Goal: Task Accomplishment & Management: Complete application form

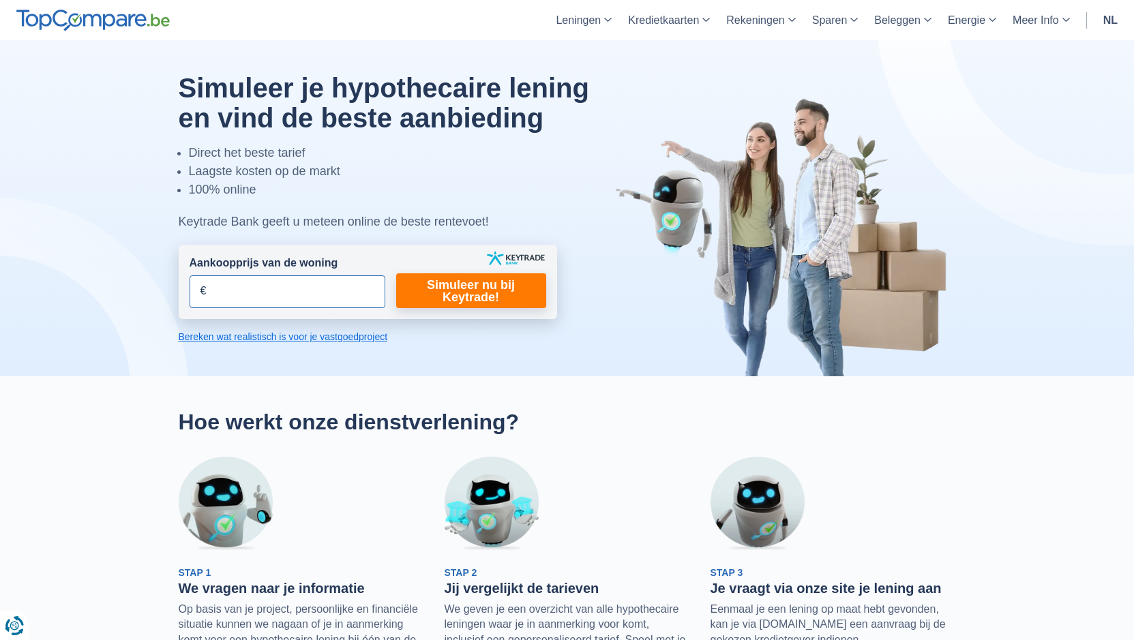
click at [282, 296] on input "Aankoopprijs van de woning" at bounding box center [288, 291] width 196 height 33
type input "350.000"
click at [450, 297] on link "Simuleer nu bij Keytrade!" at bounding box center [471, 290] width 150 height 35
click at [459, 301] on link "Simuleer nu bij Keytrade!" at bounding box center [471, 290] width 150 height 35
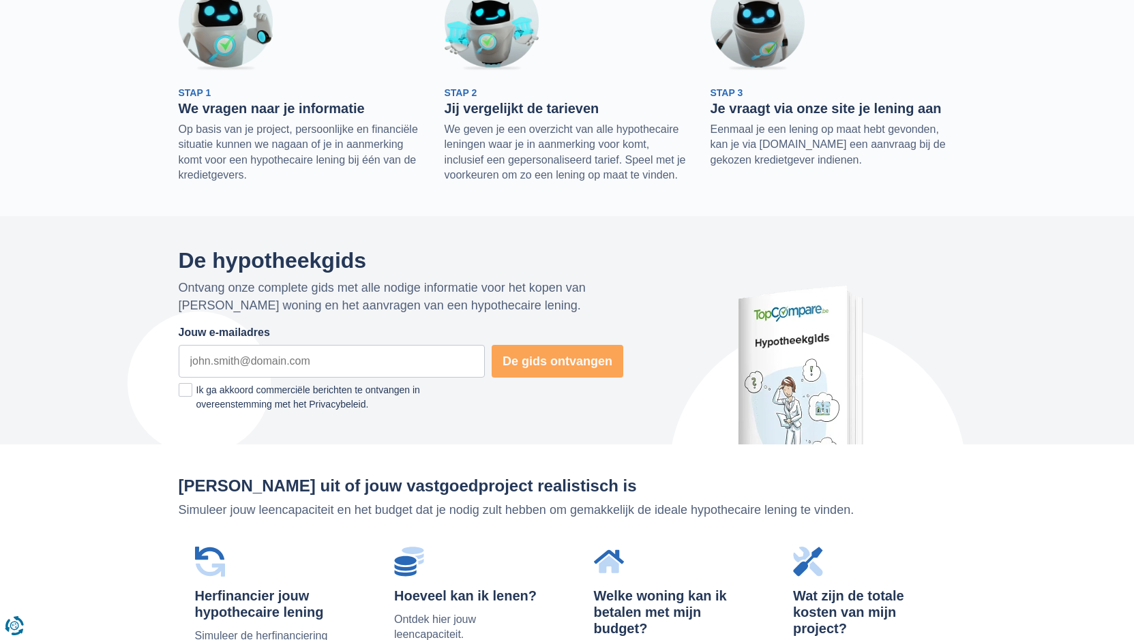
scroll to position [768, 0]
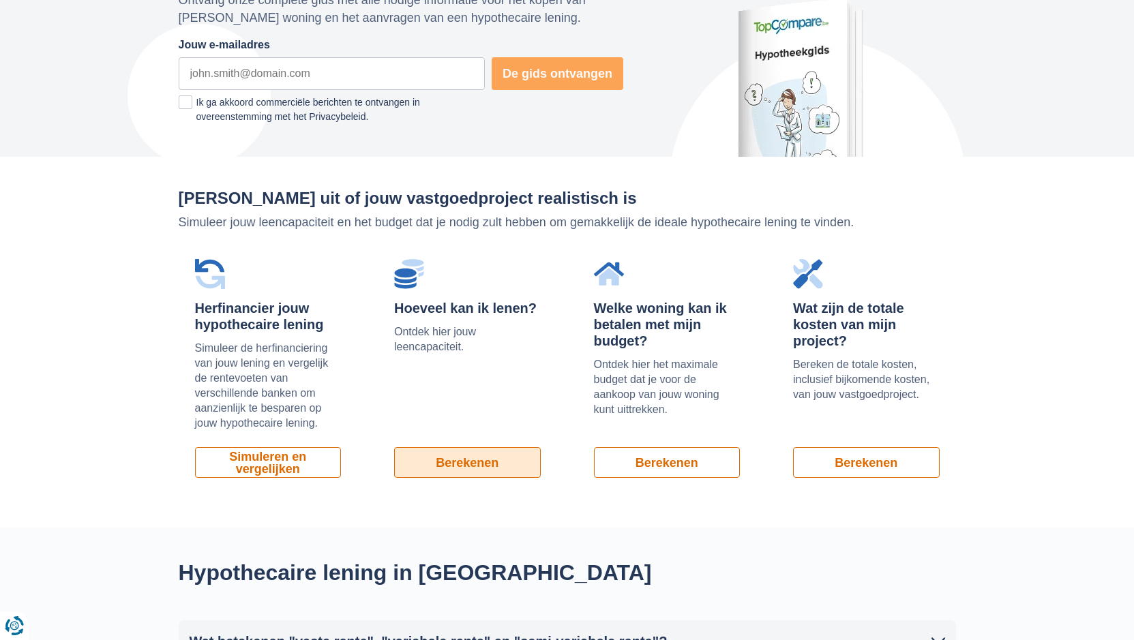
click at [451, 462] on link "Berekenen" at bounding box center [467, 462] width 147 height 31
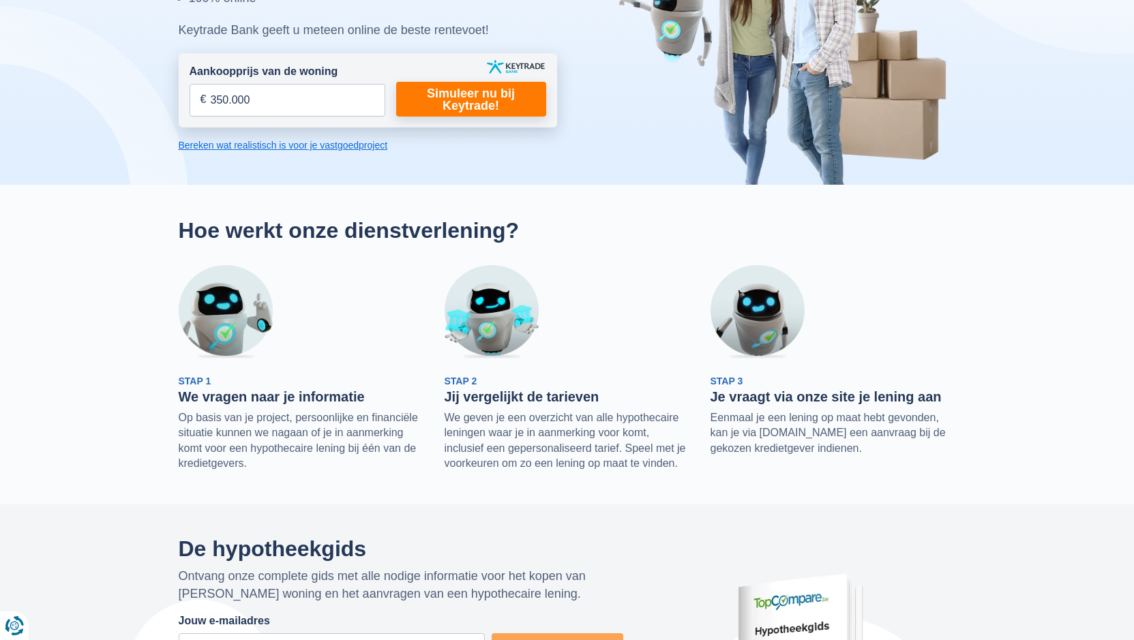
scroll to position [95, 0]
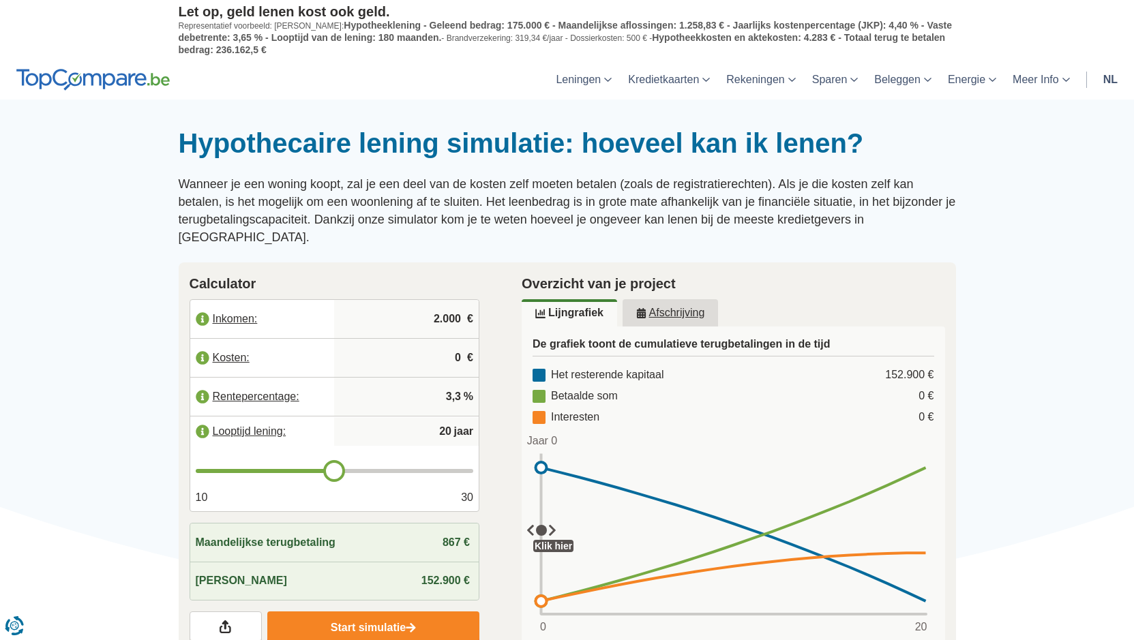
click at [242, 304] on label "Inkomen:" at bounding box center [262, 319] width 145 height 30
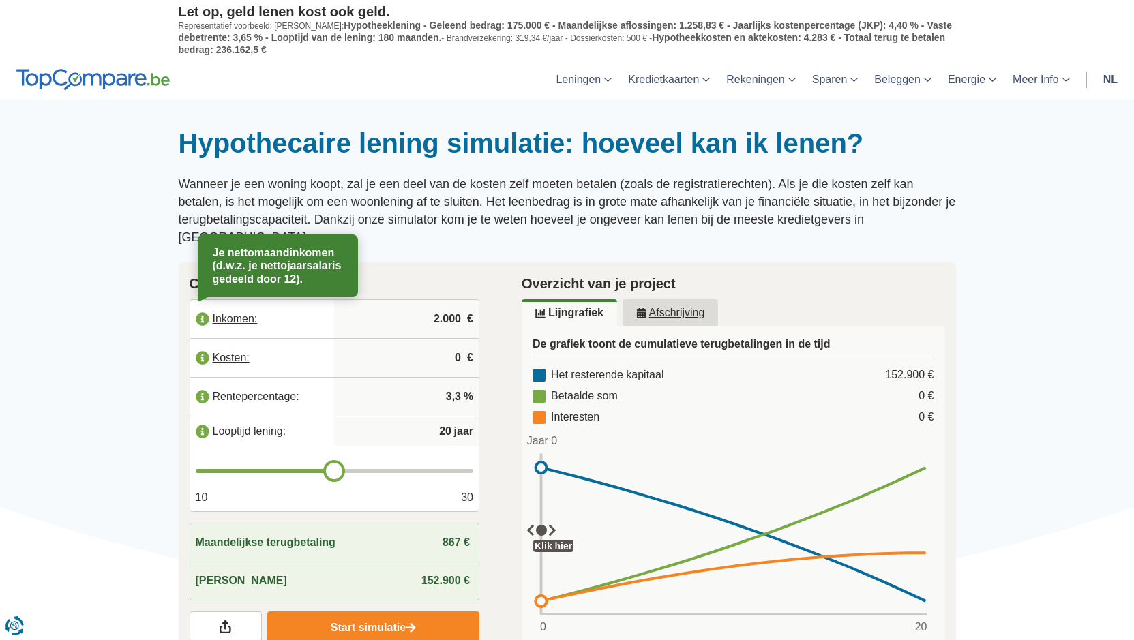
click at [1018, 127] on div at bounding box center [567, 127] width 1134 height 0
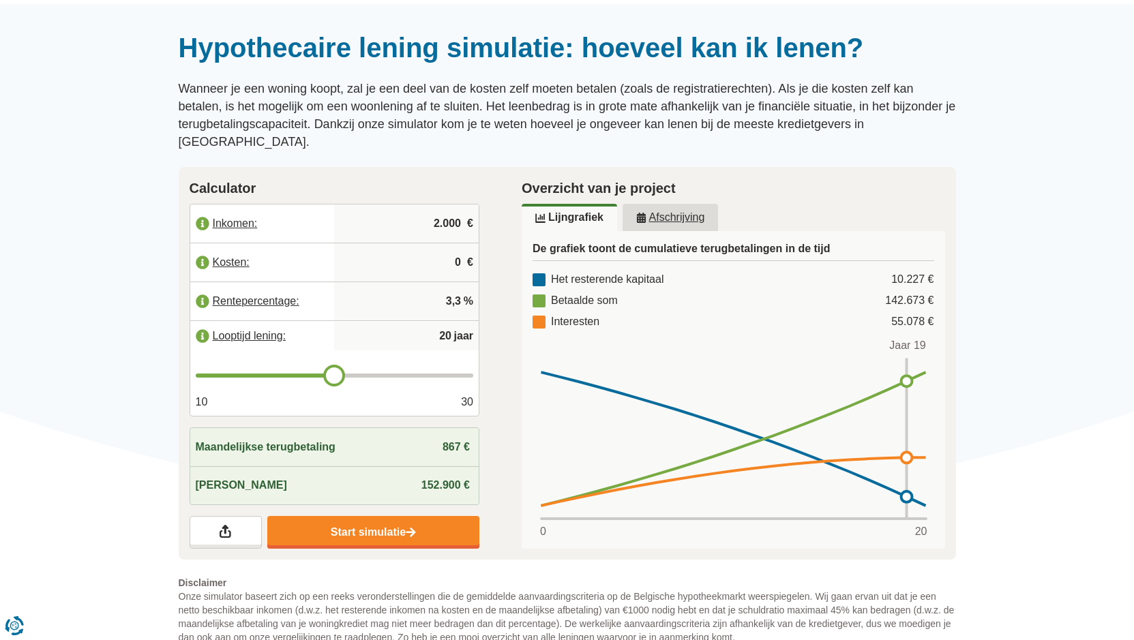
scroll to position [192, 0]
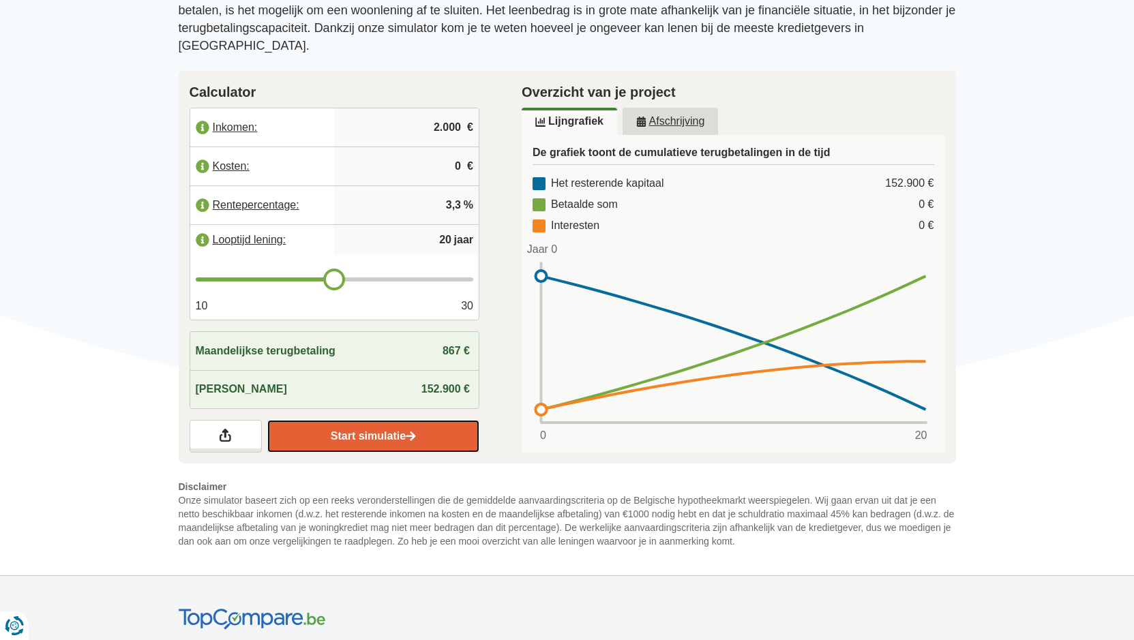
click at [352, 422] on link "Start simulatie" at bounding box center [373, 436] width 212 height 33
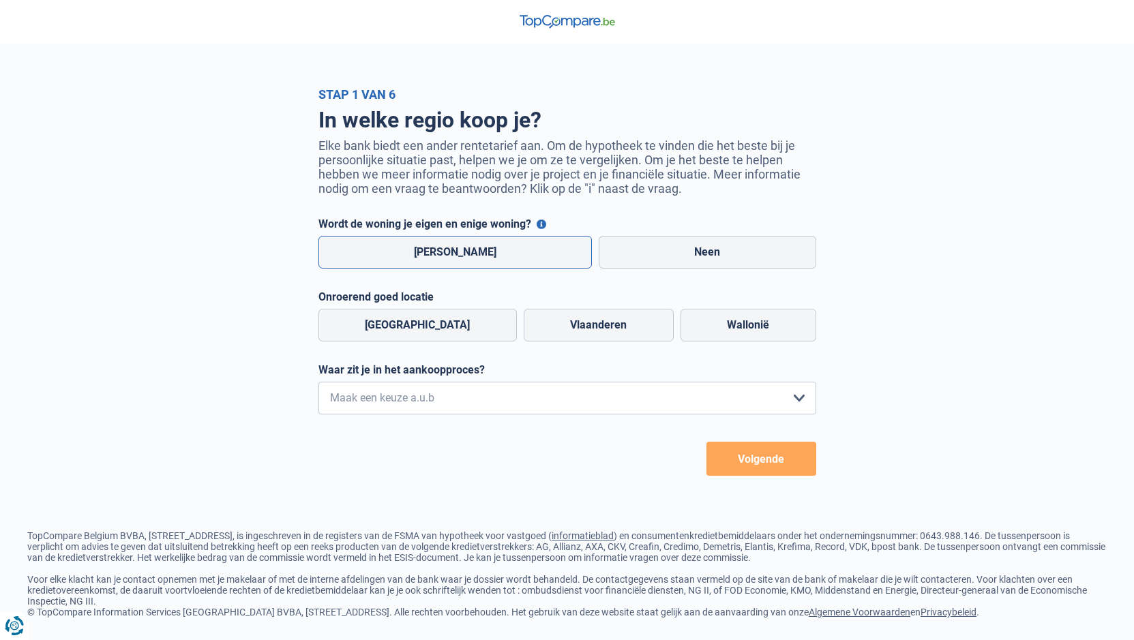
click at [457, 259] on label "Ja" at bounding box center [455, 252] width 274 height 33
click at [457, 259] on input "Ja" at bounding box center [455, 252] width 274 height 33
radio input "true"
click at [588, 327] on label "Vlaanderen" at bounding box center [599, 325] width 150 height 33
click at [588, 327] on input "Vlaanderen" at bounding box center [599, 325] width 150 height 33
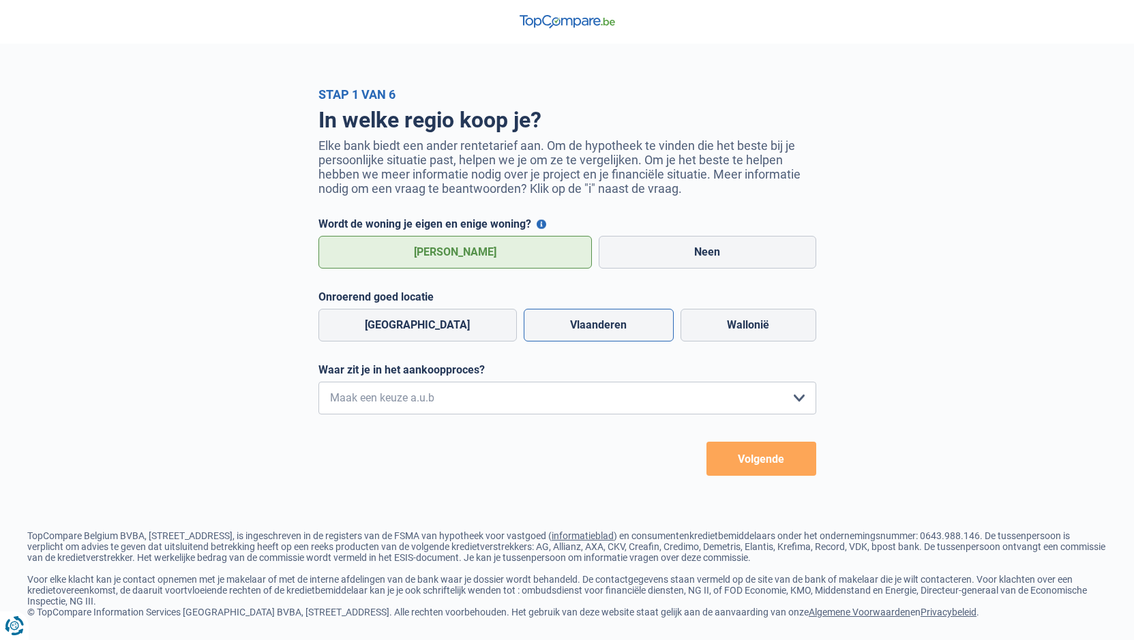
radio input "true"
click at [519, 398] on select "Ik wil me uitsluitend informeren omdat ik op dit moment geen concrete plannen h…" at bounding box center [567, 398] width 498 height 33
select select "1c"
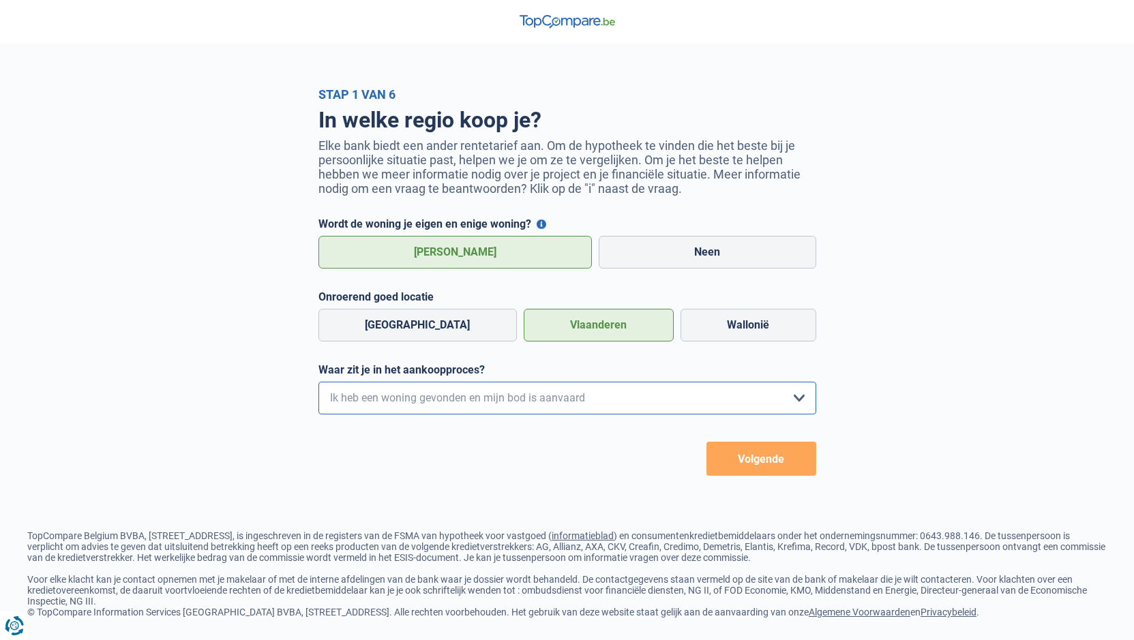
click at [318, 385] on select "Ik wil me uitsluitend informeren omdat ik op dit moment geen concrete plannen h…" at bounding box center [567, 398] width 498 height 33
click at [756, 470] on button "Volgende" at bounding box center [761, 459] width 110 height 34
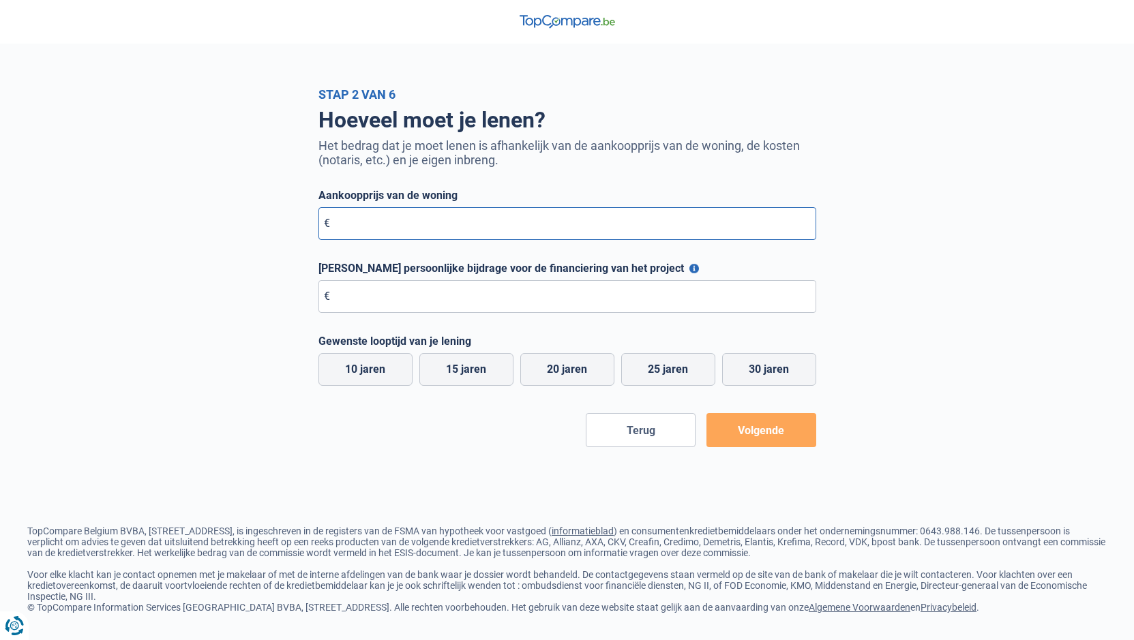
click at [412, 233] on input "Aankoopprijs van de woning" at bounding box center [567, 223] width 498 height 33
type input "350.000"
click at [977, 272] on div "Stap 2 van 6 Hoeveel moet je lenen? Het bedrag dat je moet lenen is afhankelijk…" at bounding box center [567, 267] width 1134 height 360
click at [394, 303] on input "Maximale persoonlijke bijdrage voor de financiering van het project" at bounding box center [567, 296] width 498 height 33
type input "20.000"
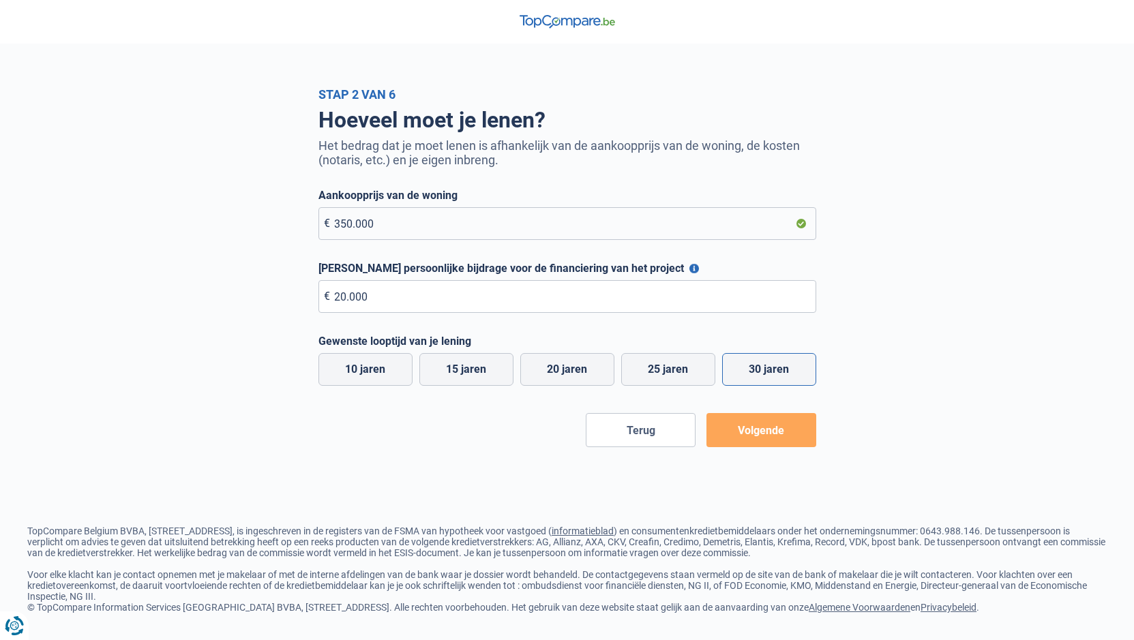
click at [770, 380] on label "30 jaren" at bounding box center [769, 369] width 94 height 33
click at [770, 380] on input "30 jaren" at bounding box center [769, 369] width 94 height 33
radio input "true"
click at [766, 438] on button "Volgende" at bounding box center [761, 430] width 110 height 34
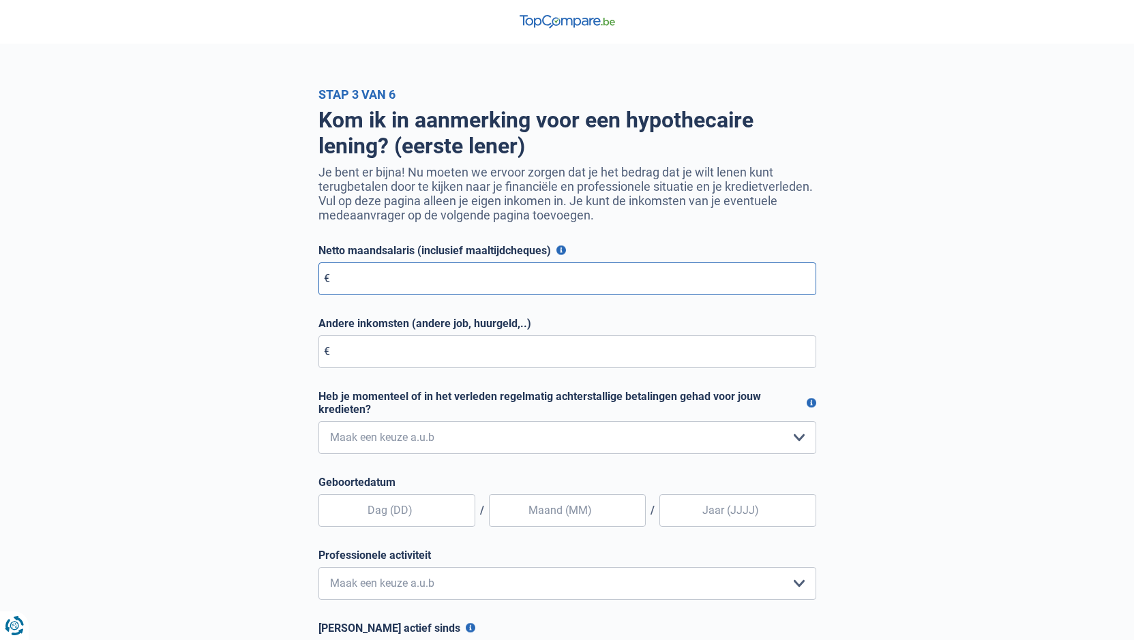
click at [455, 271] on input "Netto maandsalaris (inclusief maaltijdcheques)" at bounding box center [567, 278] width 498 height 33
type input "2.700"
click at [462, 366] on input "Andere inkomsten (andere job, huurgeld,..)" at bounding box center [567, 351] width 498 height 33
type input "0"
click at [422, 439] on select "Nee, nooit Ja, maar ik heb deze minder dan een jaar geleden afbetaald Ja, maar …" at bounding box center [567, 437] width 498 height 33
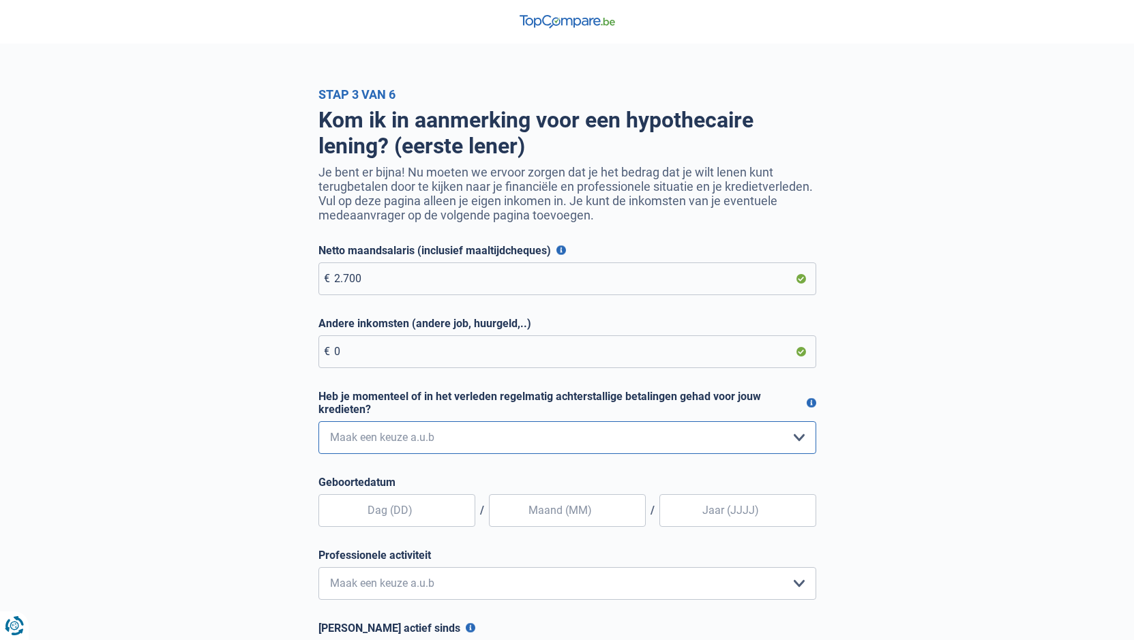
select select "0"
click at [318, 424] on select "Nee, nooit Ja, maar ik heb deze minder dan een jaar geleden afbetaald Ja, maar …" at bounding box center [567, 437] width 498 height 33
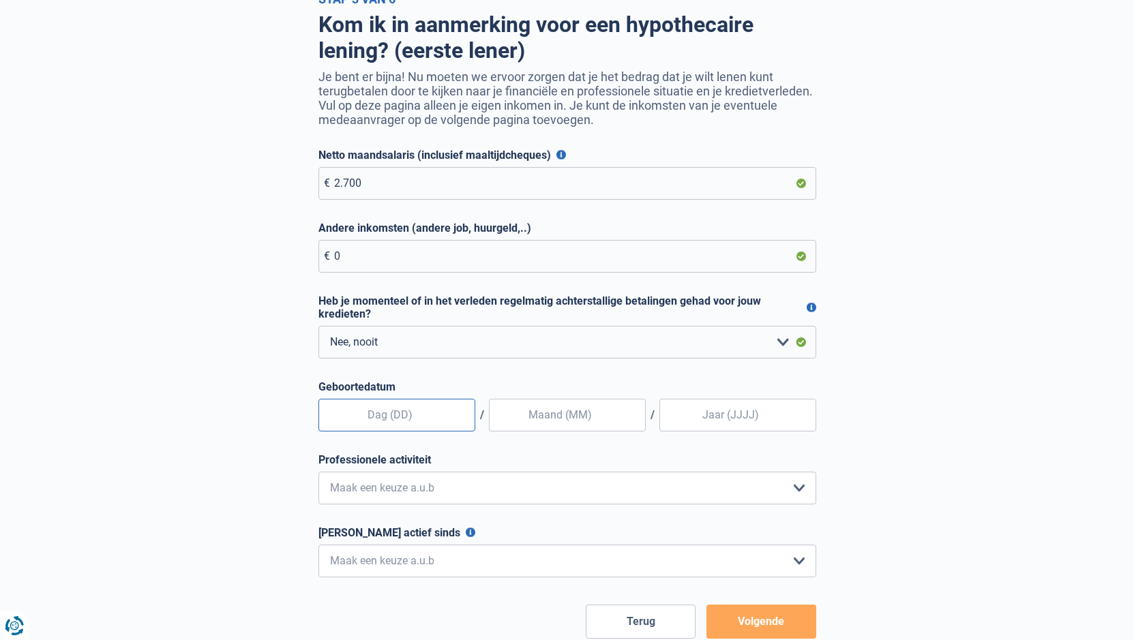
click at [404, 413] on input "text" at bounding box center [396, 415] width 157 height 33
type input "16"
type input "12"
type input "1984"
click at [432, 494] on select "Bediende Arbeider Ambtenaar Zelfstandige Bedrijfsleider Gepensioneerde Vrij ber…" at bounding box center [567, 488] width 498 height 33
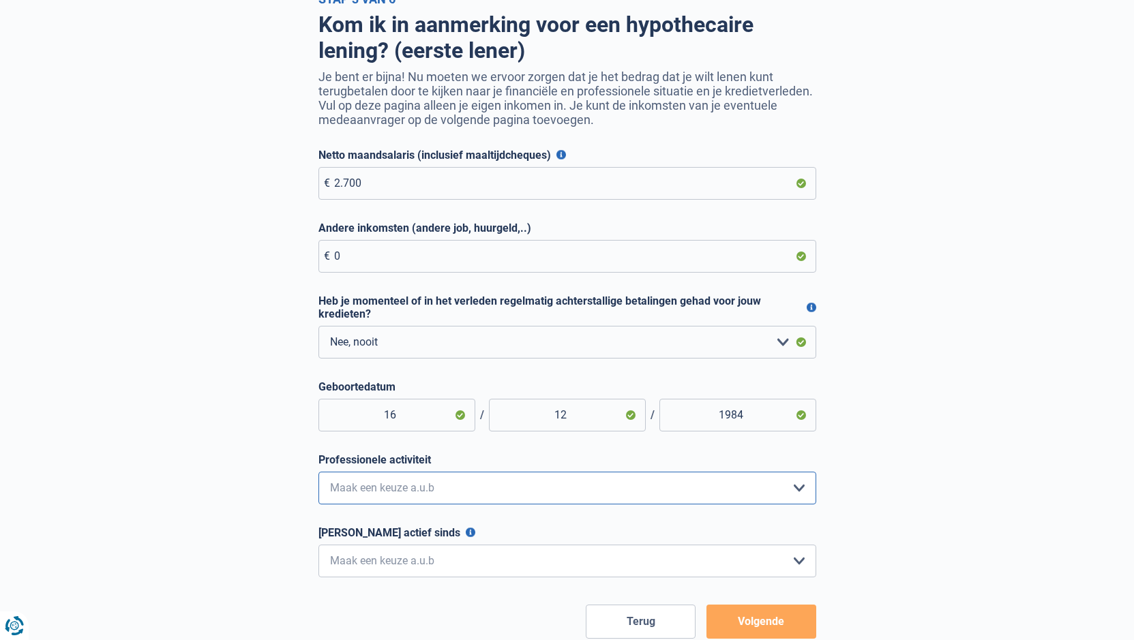
select select "privateEmployee"
click at [318, 474] on select "Bediende Arbeider Ambtenaar Zelfstandige Bedrijfsleider Gepensioneerde Vrij ber…" at bounding box center [567, 488] width 498 height 33
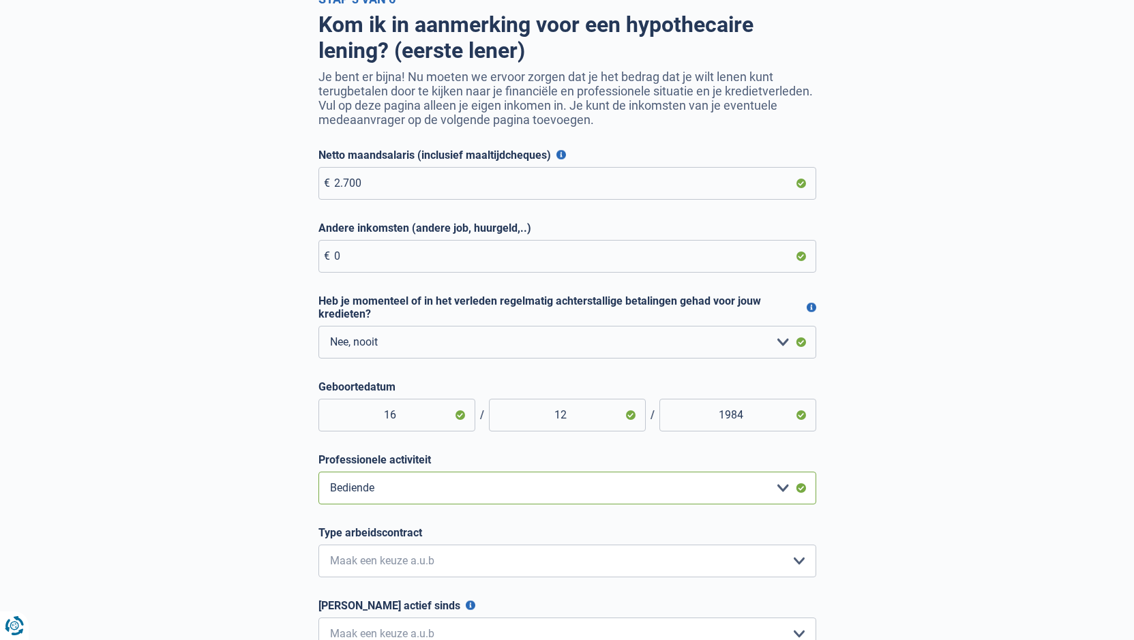
scroll to position [288, 0]
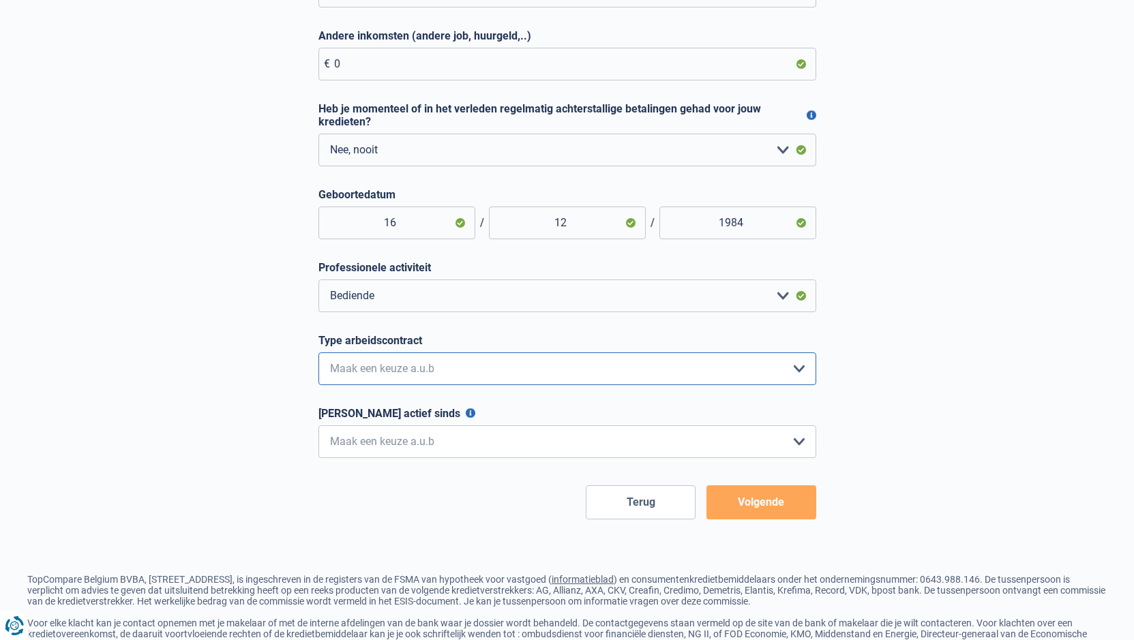
click at [432, 371] on select "Interimcontract Arbeidsovereenkomst van onbepaalde duur Arbeidsovereenkomst van…" at bounding box center [567, 368] width 498 height 33
select select "permanent"
click at [318, 355] on select "Interimcontract Arbeidsovereenkomst van onbepaalde duur Arbeidsovereenkomst van…" at bounding box center [567, 368] width 498 height 33
click at [438, 449] on select "< 6 maanden 6 - 12 maanden 12 - 24 maanden 24 - 36 maanden > 36 maanden Maak ee…" at bounding box center [567, 441] width 498 height 33
select select "more36"
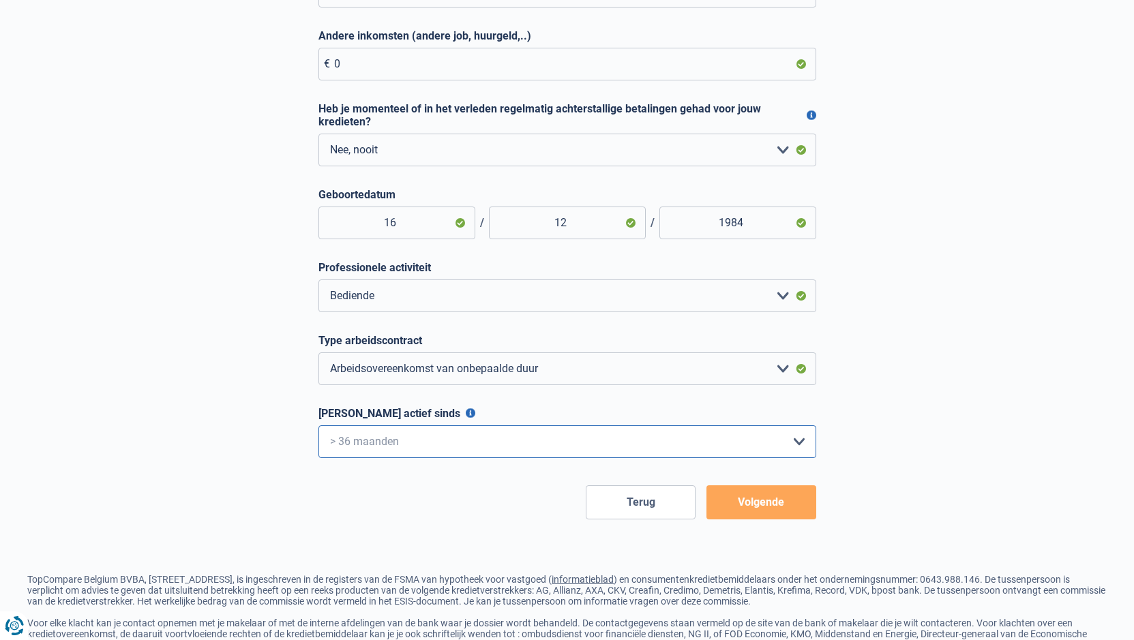
click at [318, 428] on select "< 6 maanden 6 - 12 maanden 12 - 24 maanden 24 - 36 maanden > 36 maanden Maak ee…" at bounding box center [567, 441] width 498 height 33
click at [747, 505] on button "Volgende" at bounding box center [761, 502] width 110 height 34
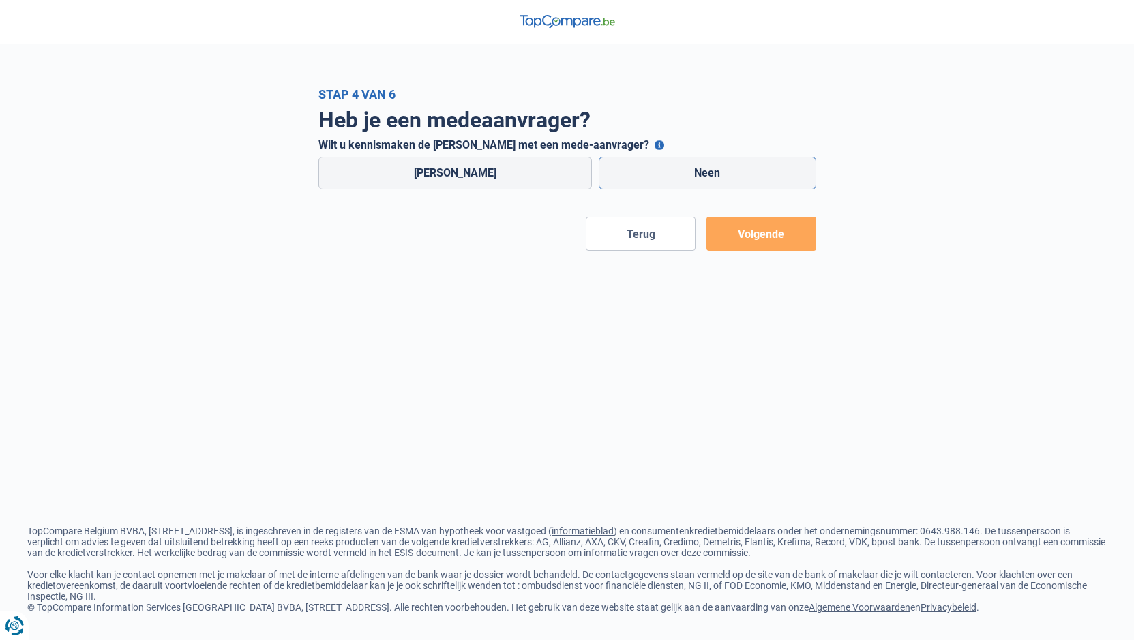
click at [665, 183] on label "Neen" at bounding box center [707, 173] width 217 height 33
click at [665, 183] on input "Neen" at bounding box center [707, 173] width 217 height 33
radio input "true"
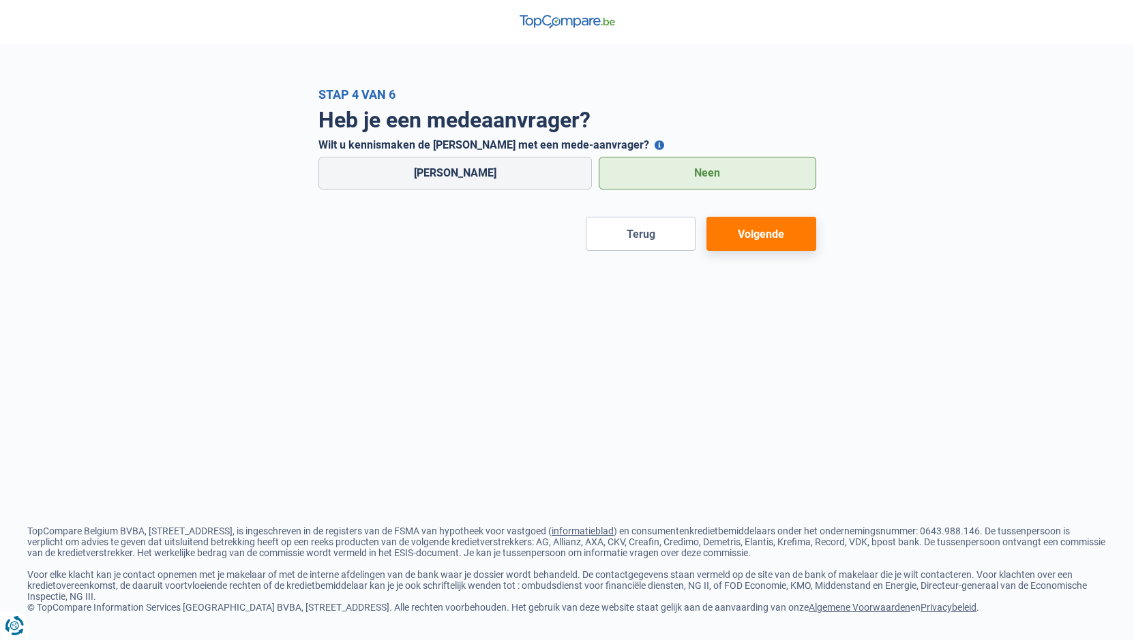
click at [762, 236] on button "Volgende" at bounding box center [761, 234] width 110 height 34
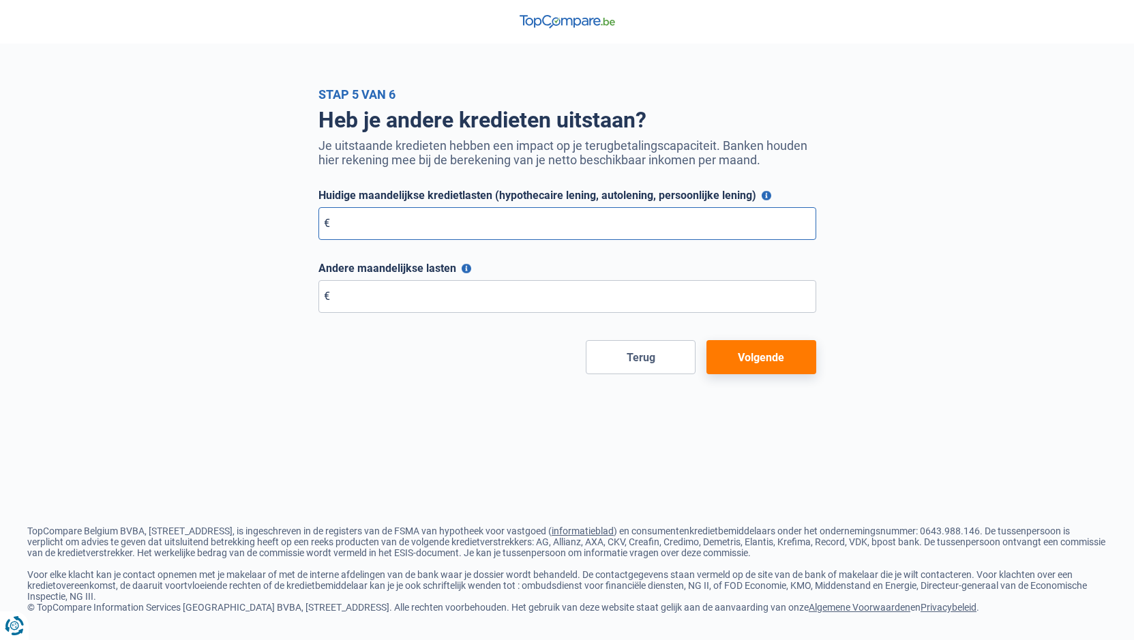
click at [455, 230] on input "Huidige maandelijkse kredietlasten (hypothecaire lening, autolening, persoonlij…" at bounding box center [567, 223] width 498 height 33
type input "0"
click at [347, 305] on input "Andere maandelijkse lasten" at bounding box center [567, 296] width 498 height 33
type input "0"
click at [738, 363] on button "Volgende" at bounding box center [761, 357] width 110 height 34
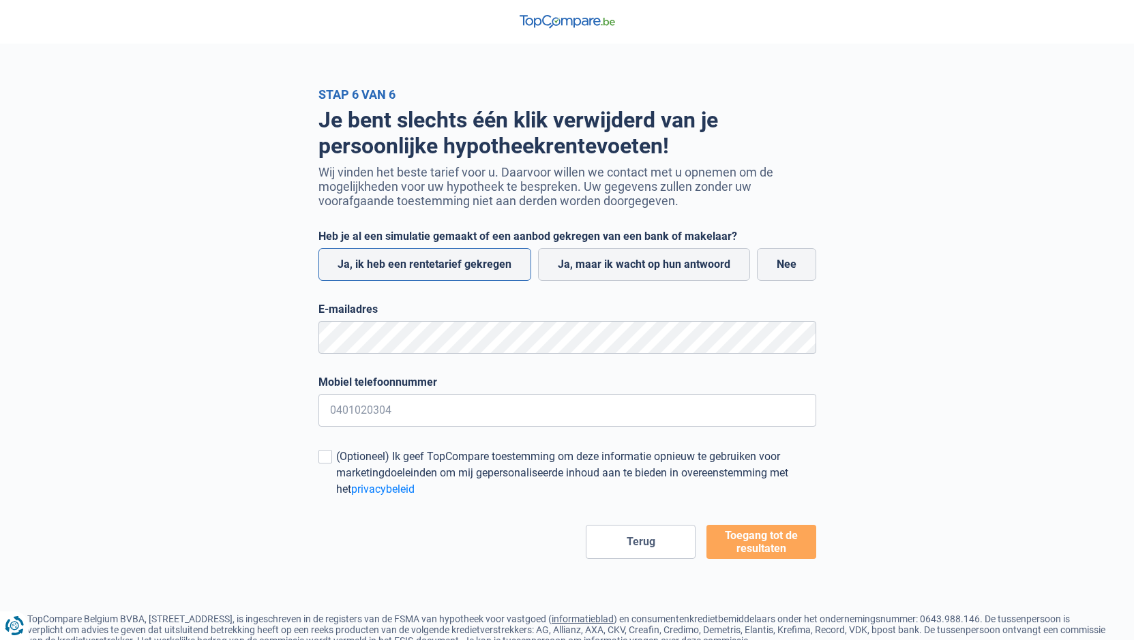
click at [452, 271] on label "Ja, ik heb een rentetarief gekregen" at bounding box center [424, 264] width 213 height 33
click at [452, 271] on input "Ja, ik heb een rentetarief gekregen" at bounding box center [424, 264] width 213 height 33
radio input "true"
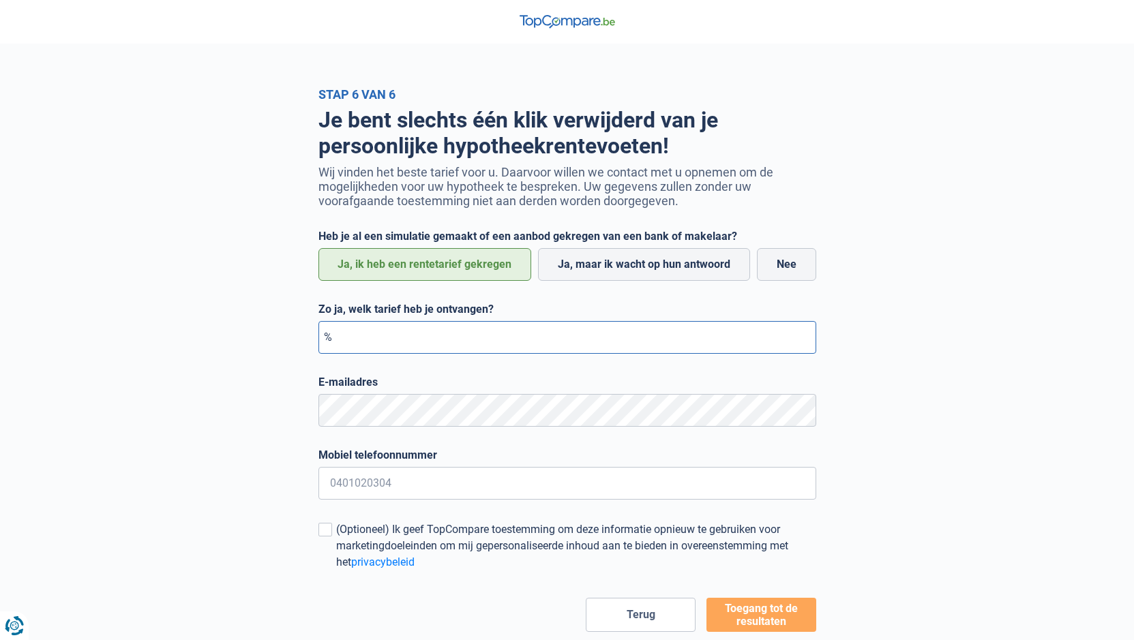
click at [407, 346] on input "Zo ja, welk tarief heb je ontvangen?" at bounding box center [567, 337] width 498 height 33
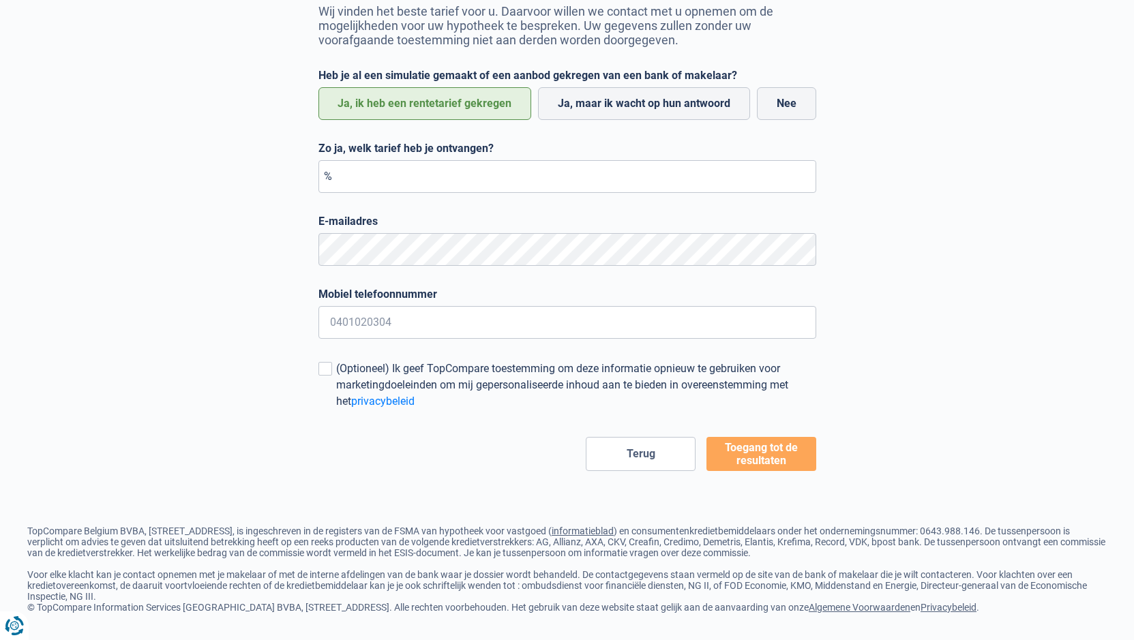
click at [751, 453] on button "Toegang tot de resultaten" at bounding box center [761, 454] width 110 height 34
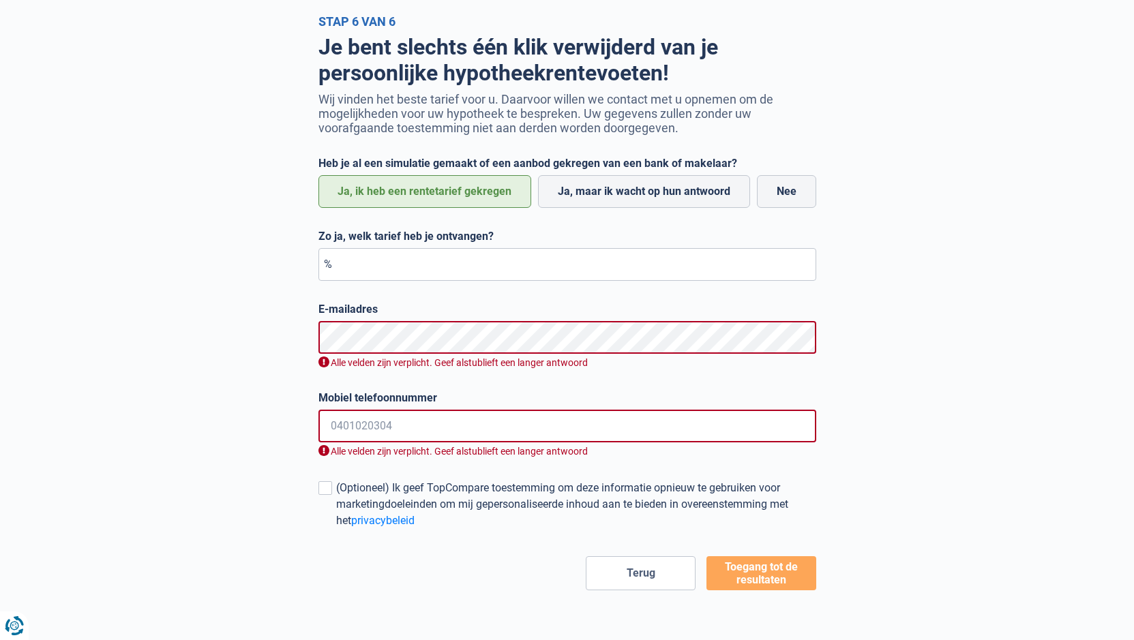
scroll to position [0, 0]
